Goal: Task Accomplishment & Management: Complete application form

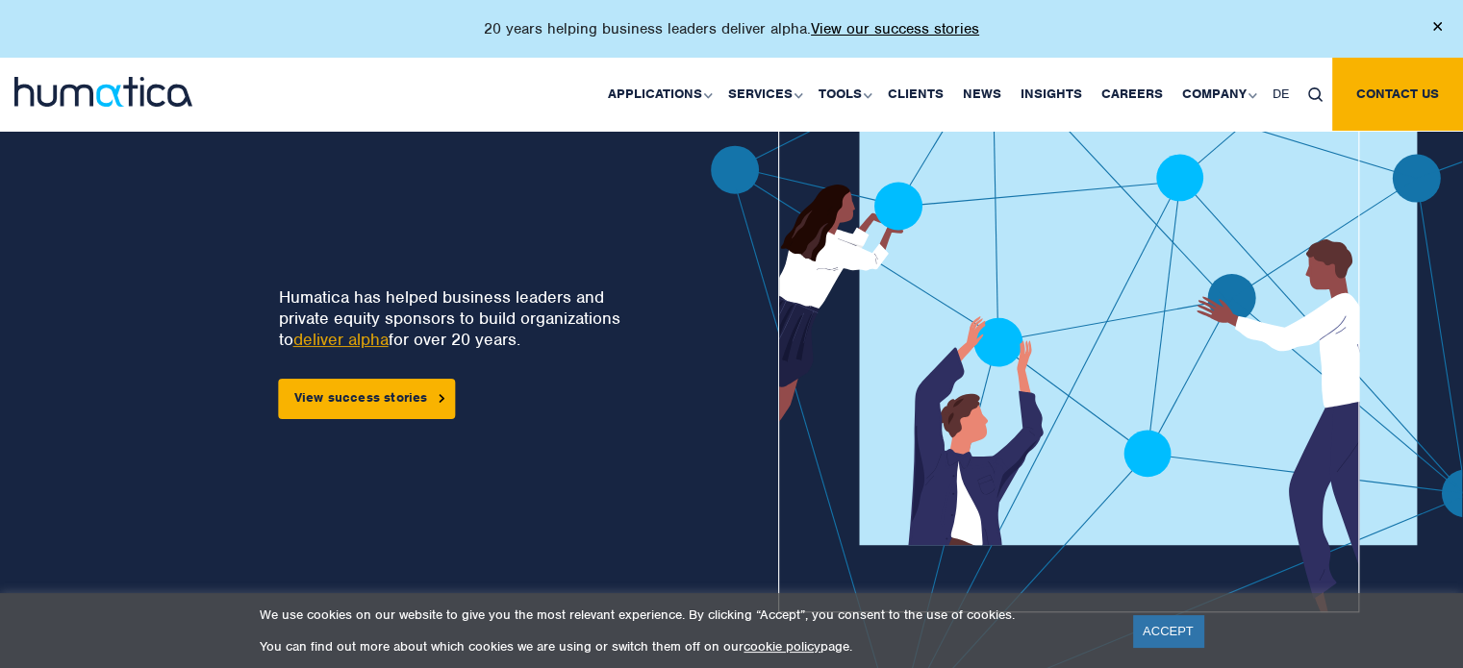
scroll to position [192, 0]
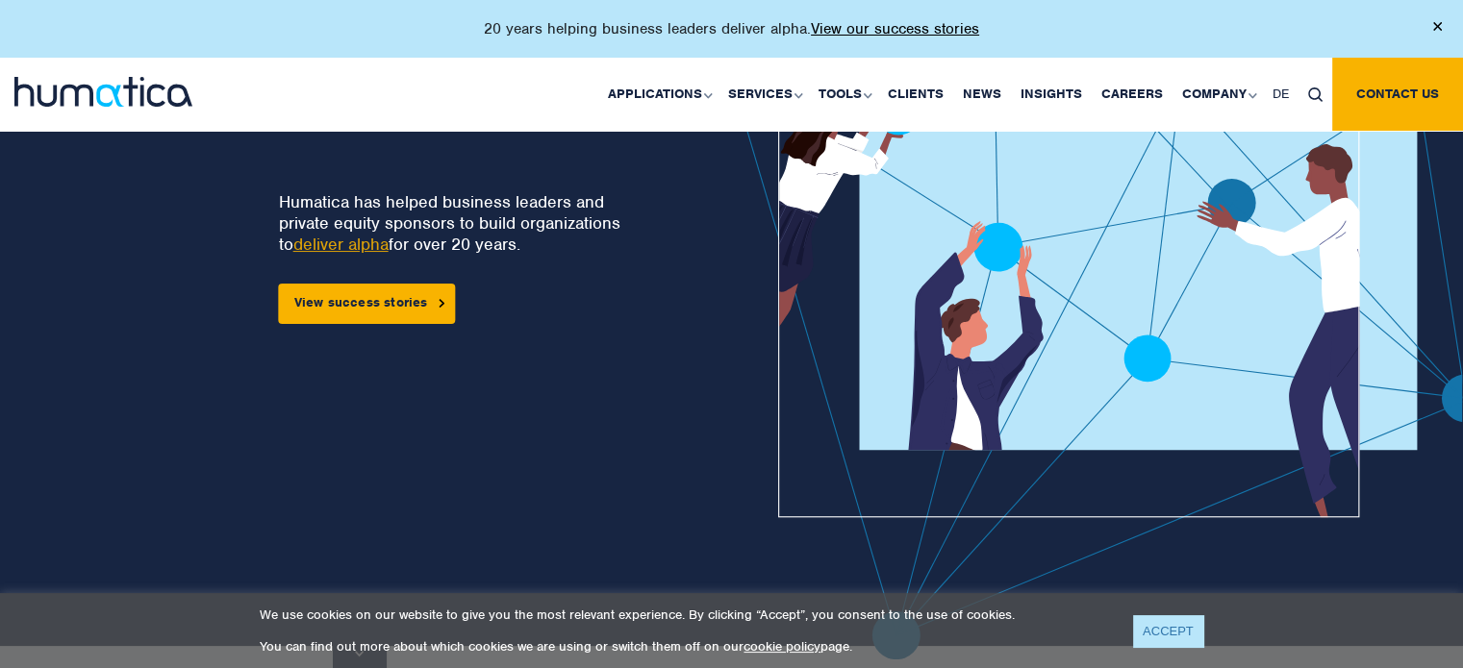
click at [1182, 643] on link "ACCEPT" at bounding box center [1168, 632] width 70 height 32
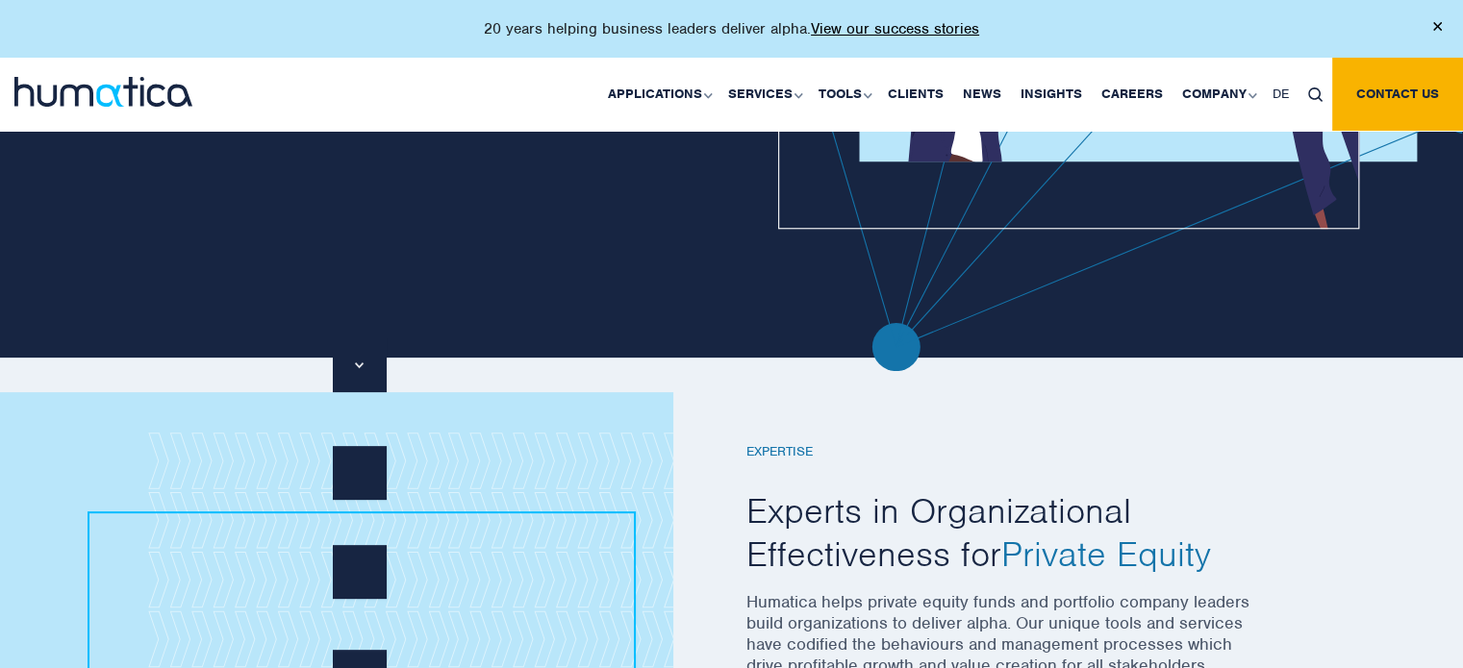
scroll to position [0, 0]
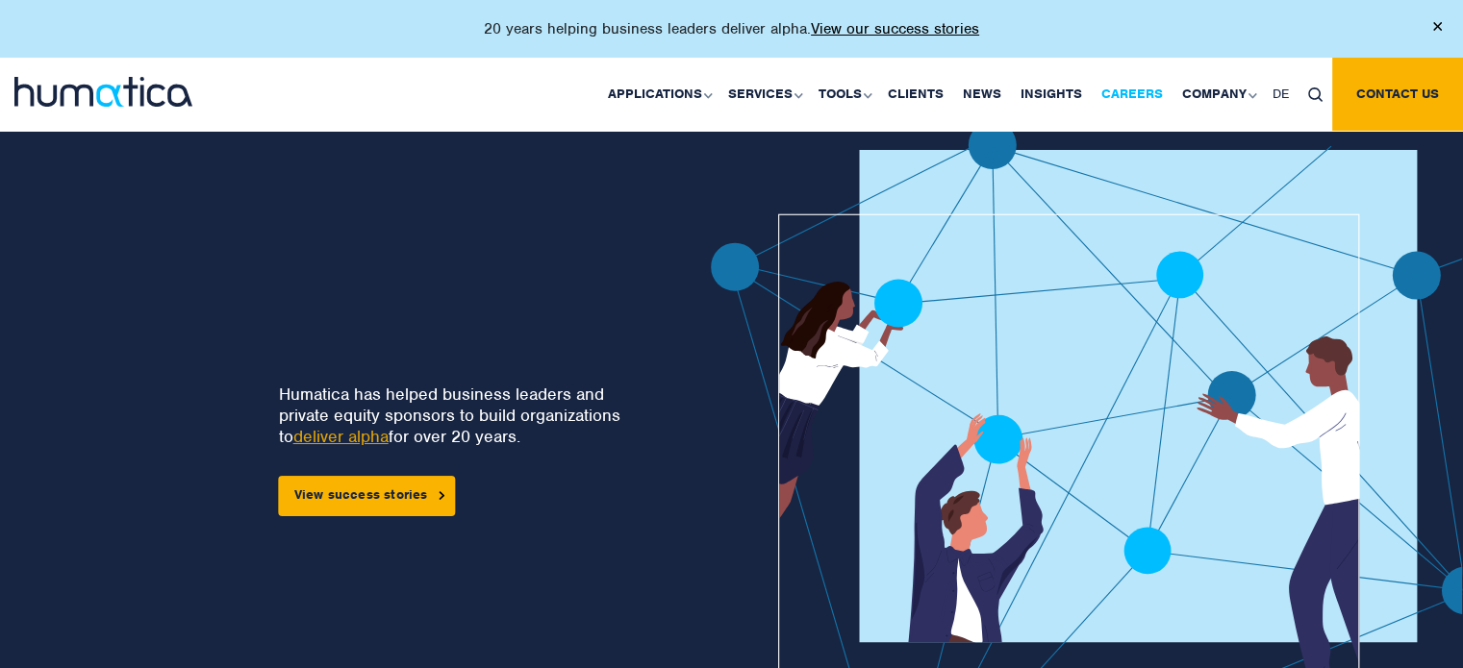
click at [1123, 89] on link "Careers" at bounding box center [1132, 94] width 81 height 73
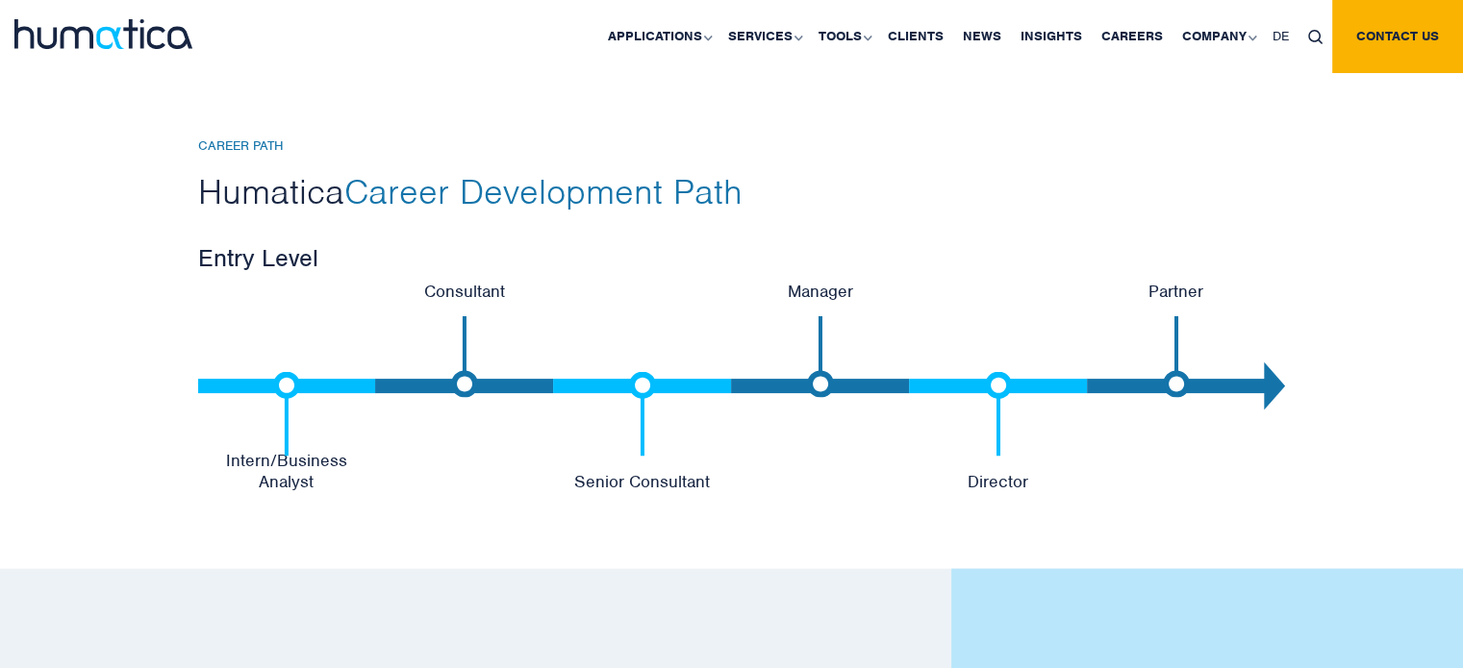
scroll to position [4040, 0]
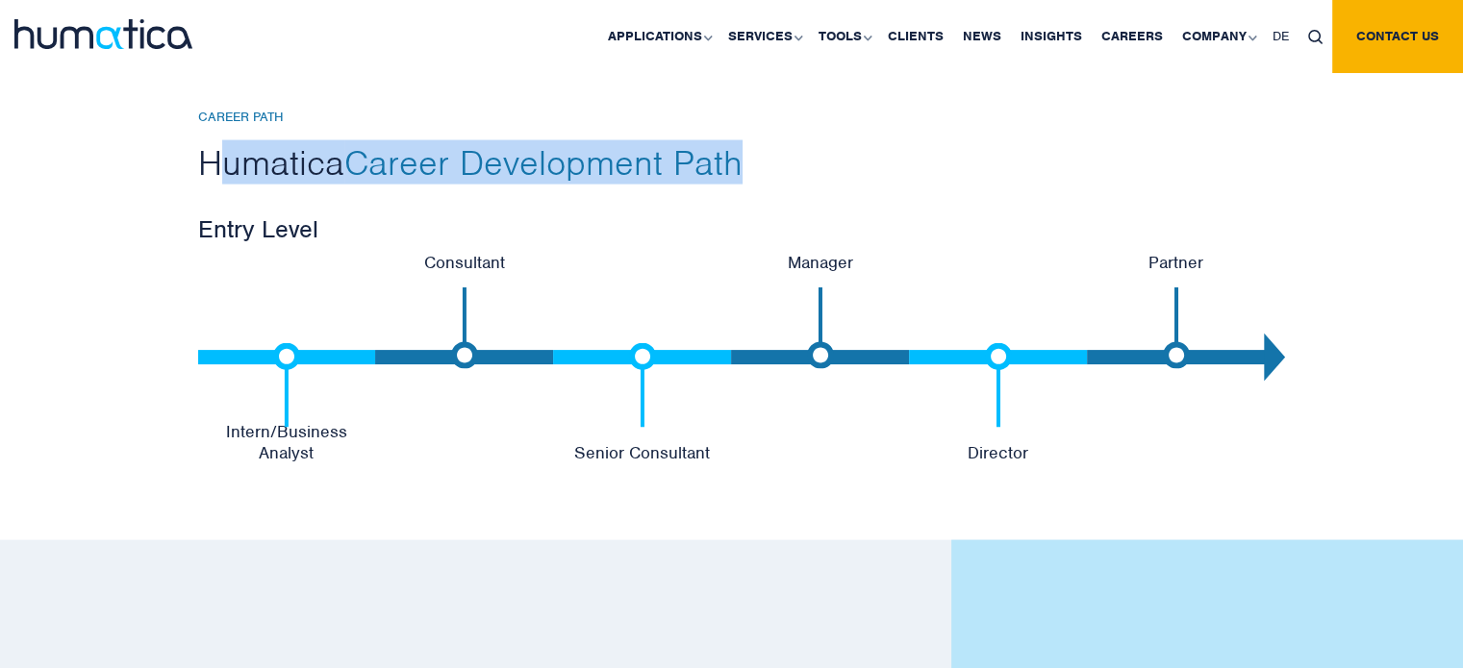
drag, startPoint x: 230, startPoint y: 164, endPoint x: 757, endPoint y: 164, distance: 527.1
click at [757, 164] on h2 "Humatica Career Development Path" at bounding box center [732, 162] width 1068 height 44
click at [762, 168] on h2 "Humatica Career Development Path" at bounding box center [732, 162] width 1068 height 44
drag, startPoint x: 205, startPoint y: 164, endPoint x: 893, endPoint y: 164, distance: 687.7
click at [893, 164] on h2 "Humatica Career Development Path" at bounding box center [732, 162] width 1068 height 44
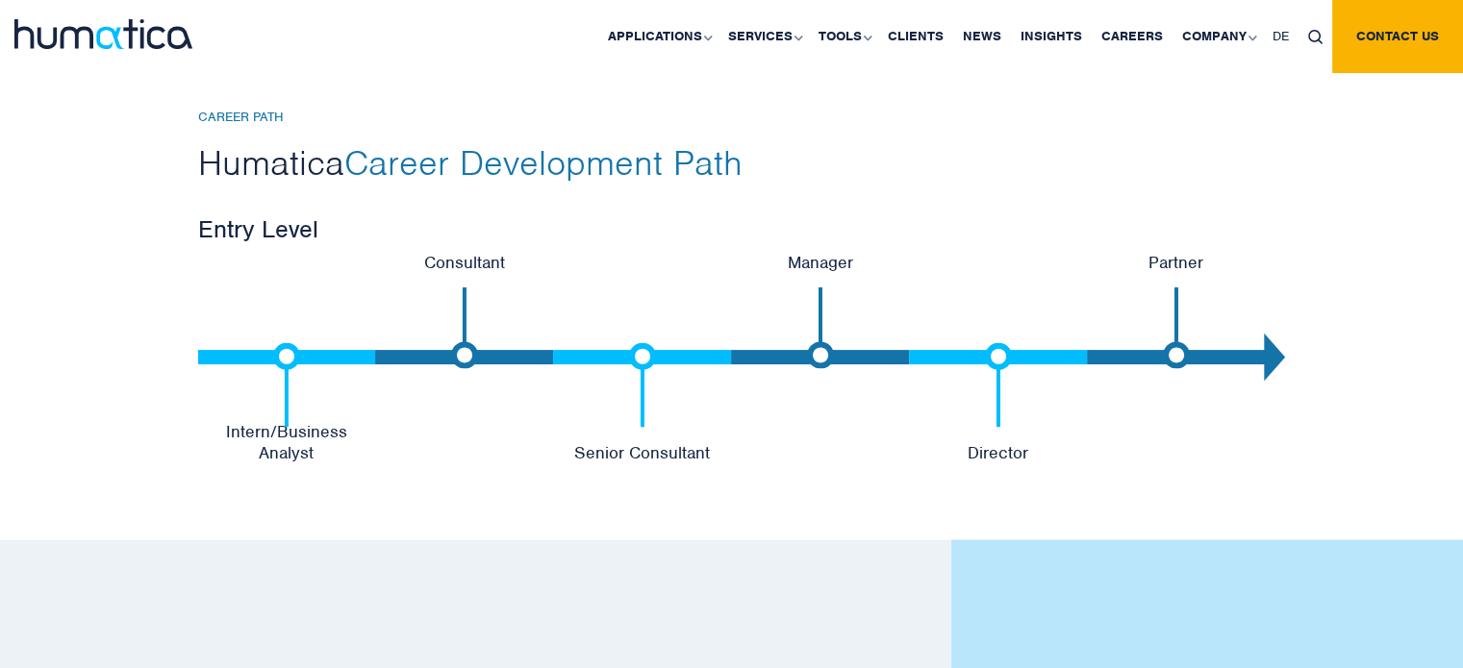
click at [788, 203] on div "CAREER PATH Humatica Career Development Path Entry Level Intern/Business Analys…" at bounding box center [732, 177] width 1096 height 135
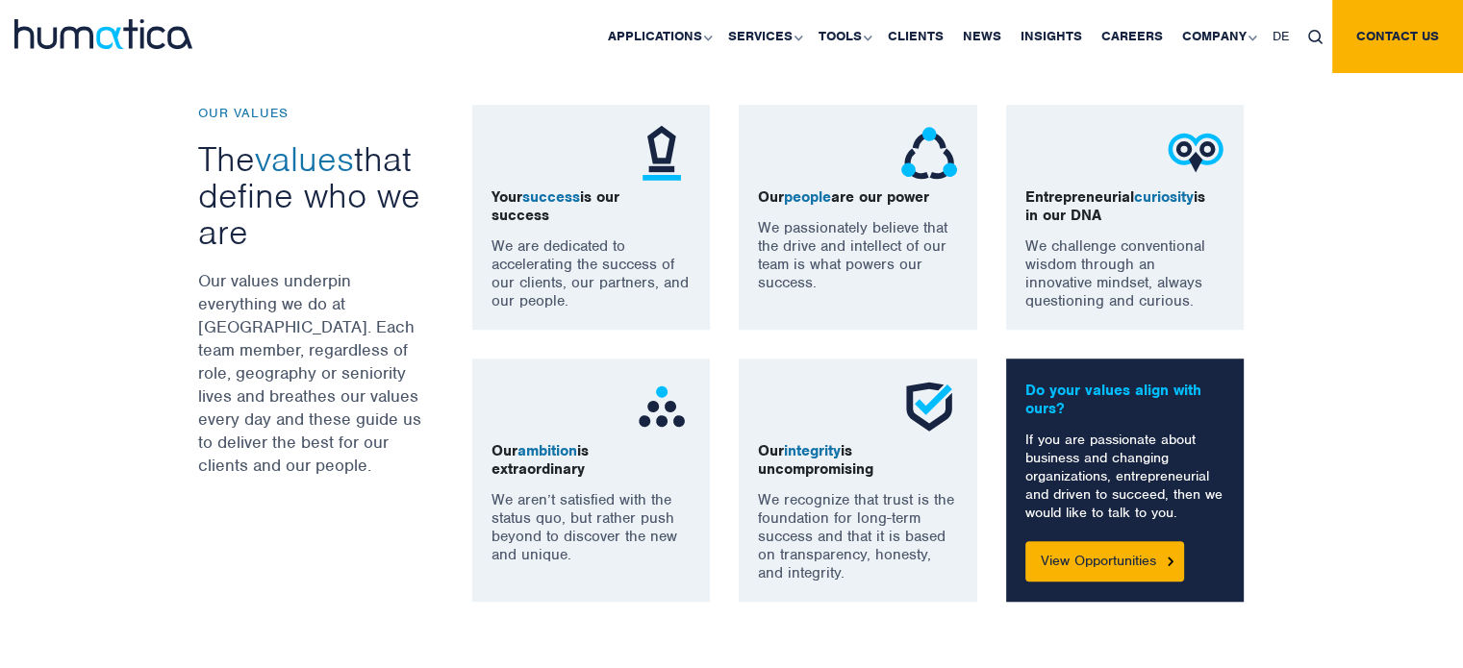
scroll to position [1635, 0]
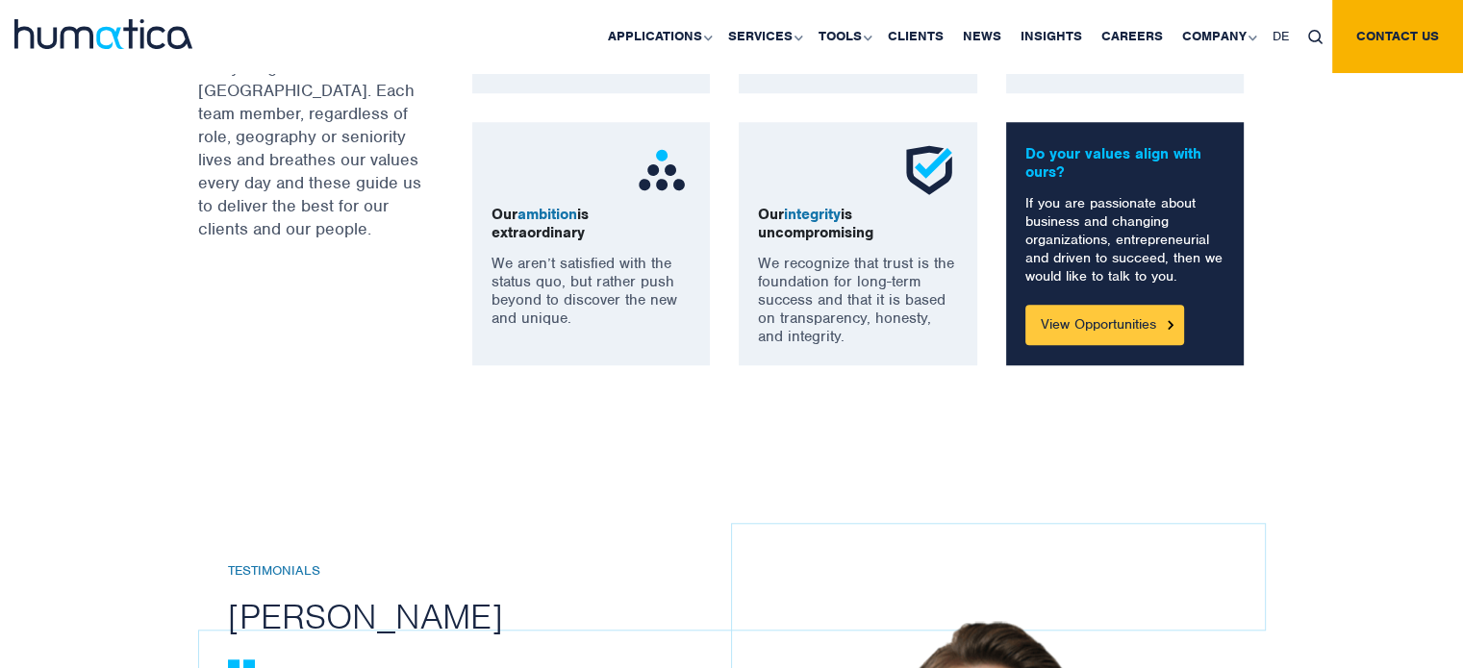
click at [1119, 319] on link "View Opportunities" at bounding box center [1104, 325] width 159 height 40
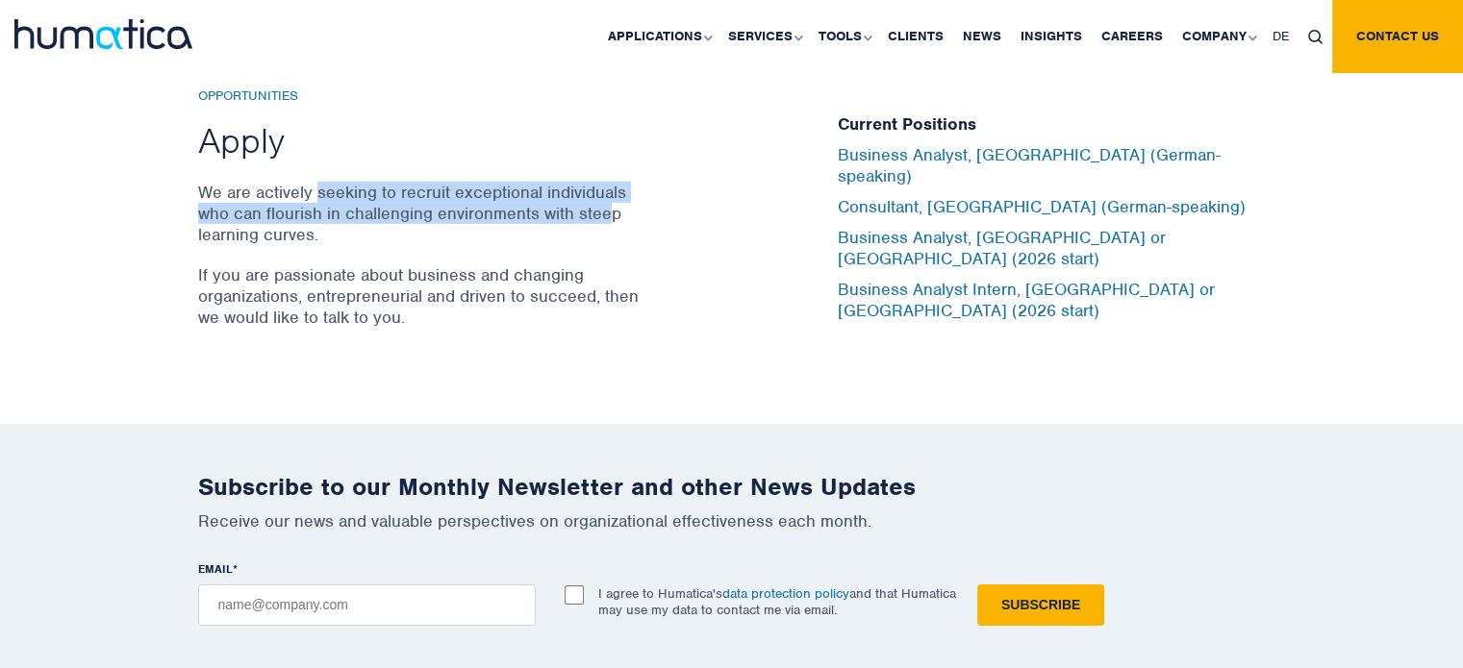
drag, startPoint x: 317, startPoint y: 175, endPoint x: 605, endPoint y: 209, distance: 289.6
click at [605, 209] on p "We are actively seeking to recruit exceptional individuals who can flourish in …" at bounding box center [421, 213] width 447 height 63
drag, startPoint x: 445, startPoint y: 178, endPoint x: 573, endPoint y: 222, distance: 135.4
click at [573, 222] on p "We are actively seeking to recruit exceptional individuals who can flourish in …" at bounding box center [421, 213] width 447 height 63
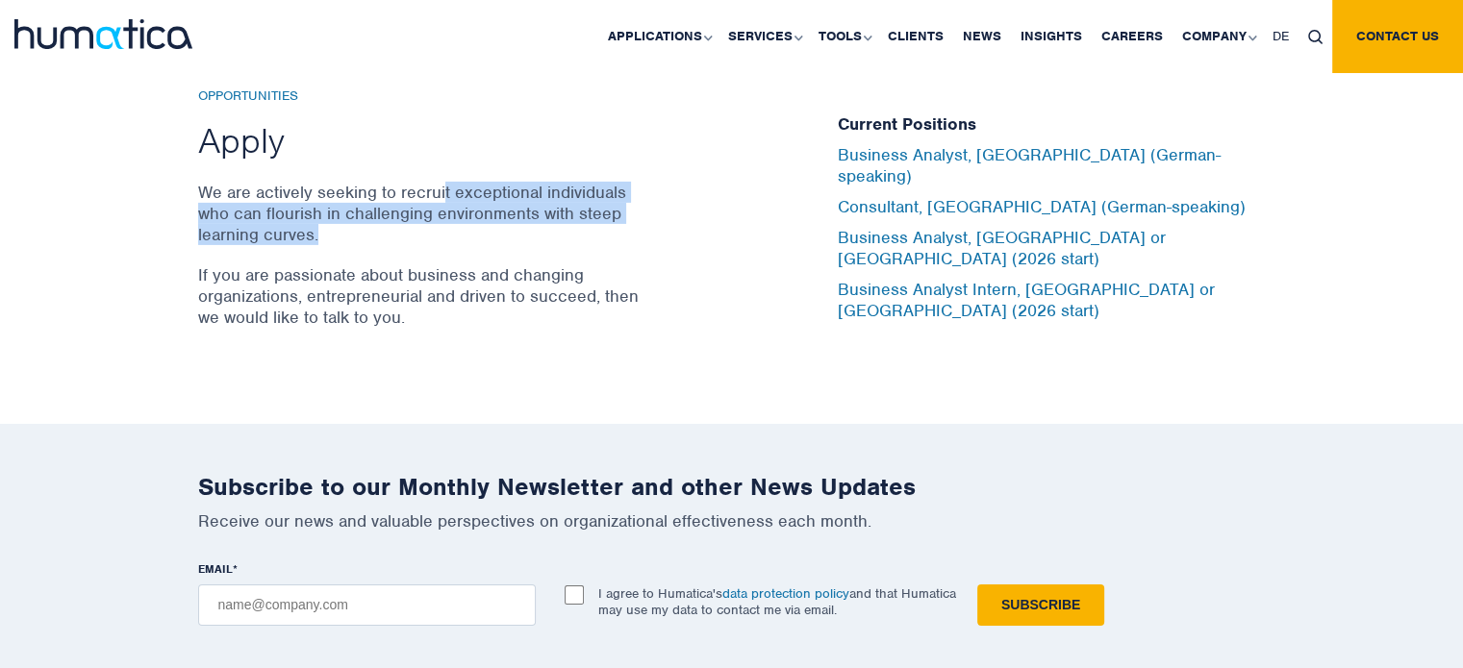
click at [581, 222] on p "We are actively seeking to recruit exceptional individuals who can flourish in …" at bounding box center [421, 213] width 447 height 63
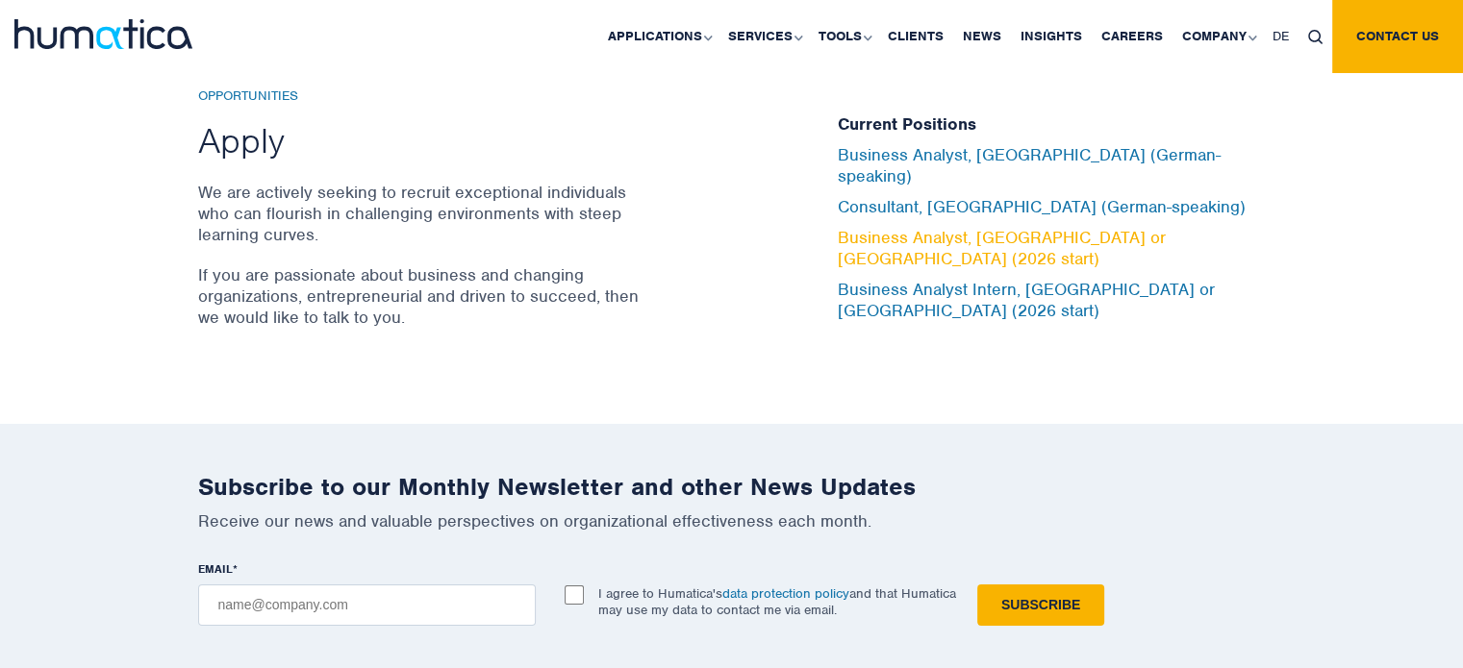
click at [1165, 230] on link "Business Analyst, London or Munich (2026 start)" at bounding box center [1002, 248] width 328 height 42
